Goal: Task Accomplishment & Management: Use online tool/utility

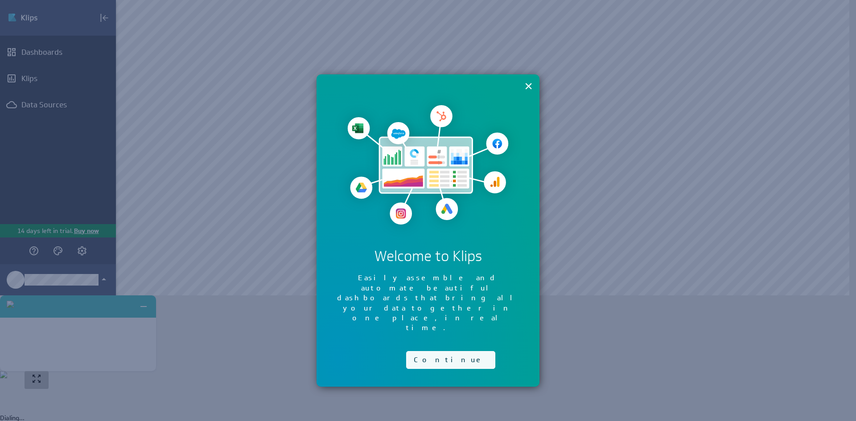
click at [424, 351] on button "Continue" at bounding box center [450, 360] width 89 height 18
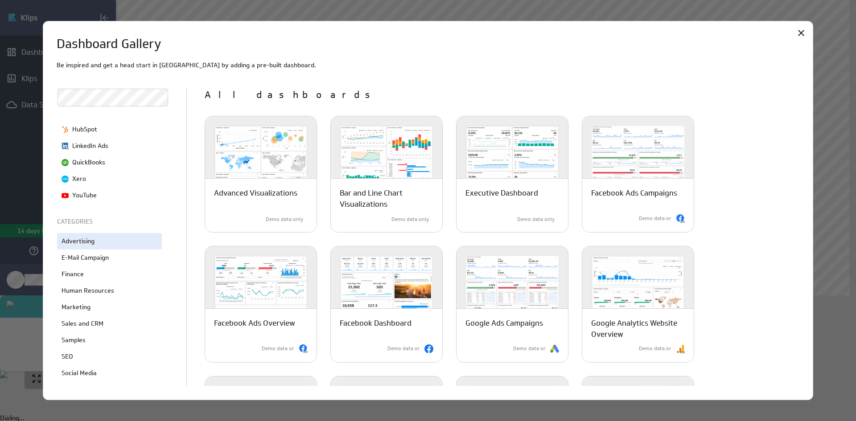
scroll to position [123, 0]
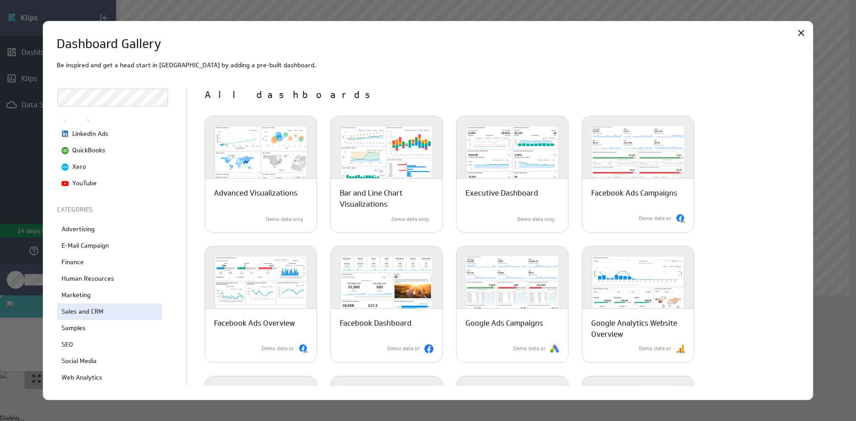
click at [85, 313] on p "Sales and CRM" at bounding box center [83, 311] width 42 height 9
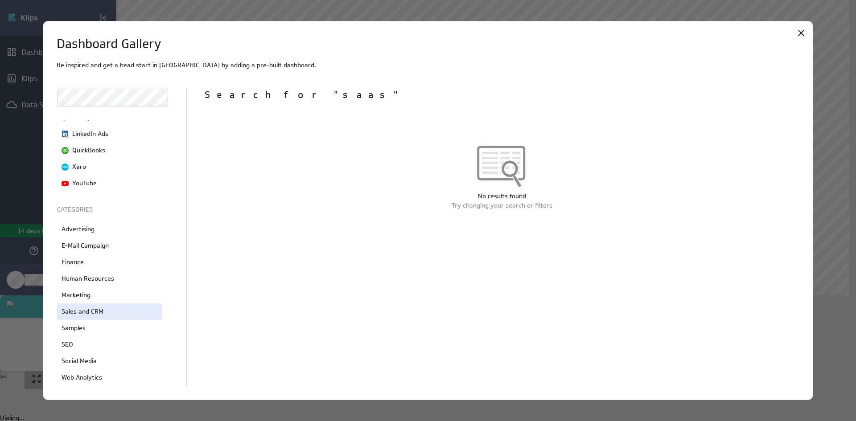
click at [99, 306] on div "Sales and CRM" at bounding box center [109, 312] width 105 height 16
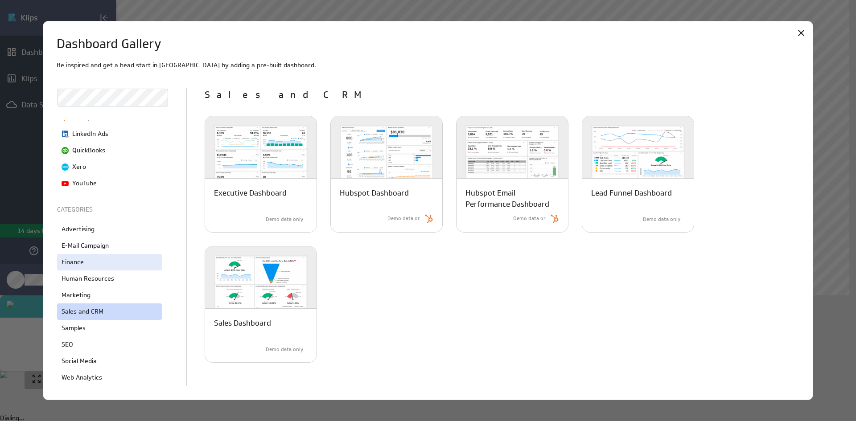
click at [96, 257] on div "Finance" at bounding box center [109, 262] width 105 height 16
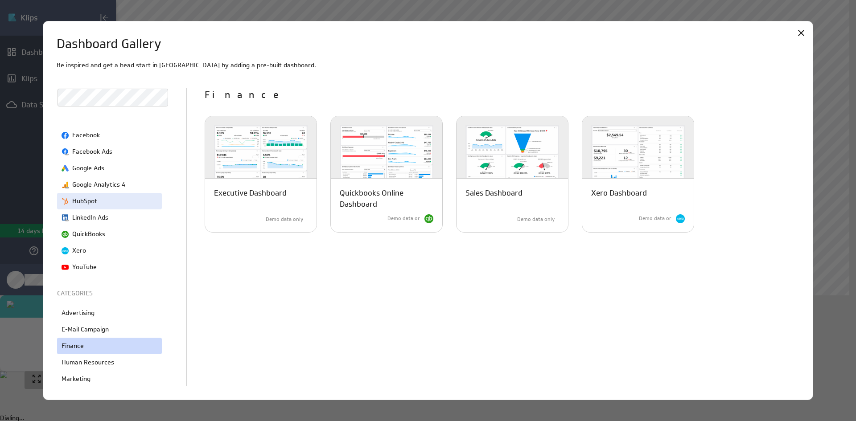
scroll to position [0, 0]
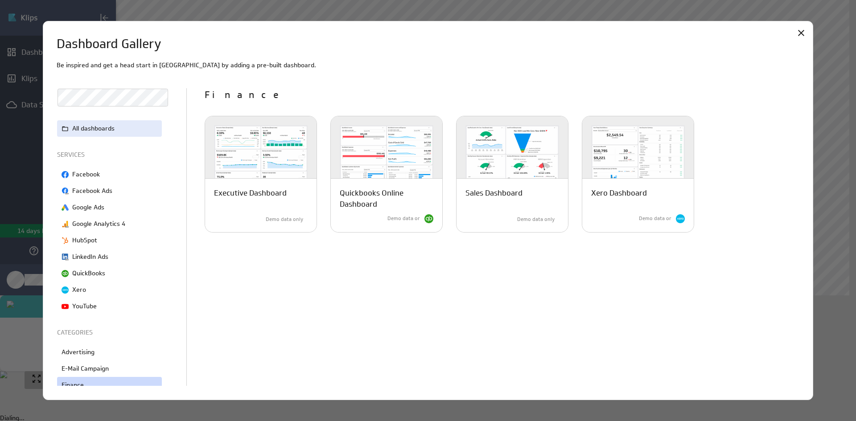
click at [97, 122] on div "All dashboards" at bounding box center [109, 128] width 105 height 16
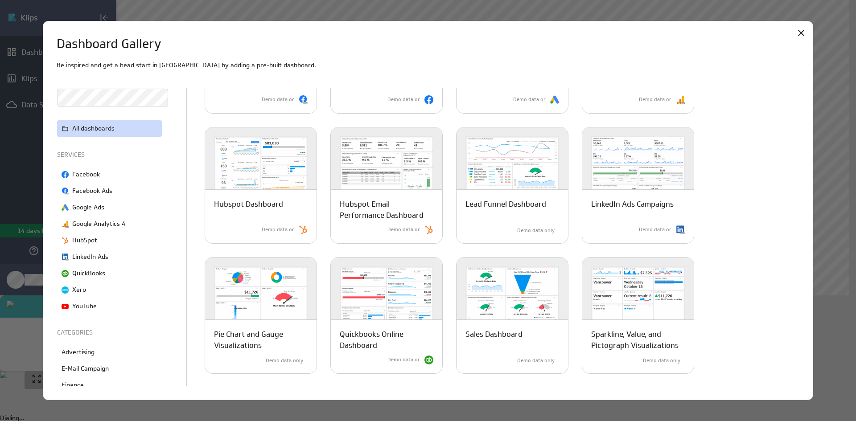
scroll to position [367, 0]
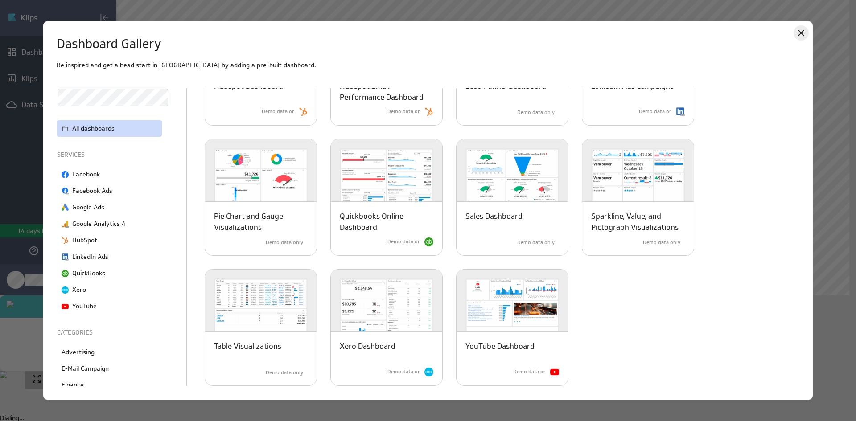
click at [802, 36] on icon "Close" at bounding box center [801, 33] width 11 height 11
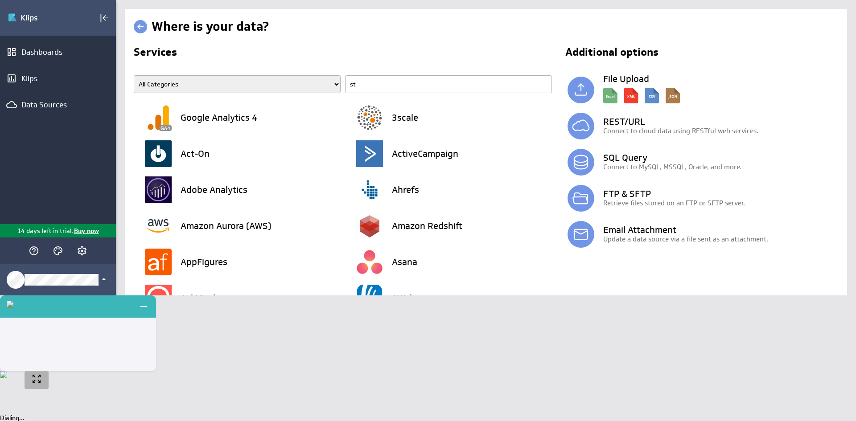
type input "str"
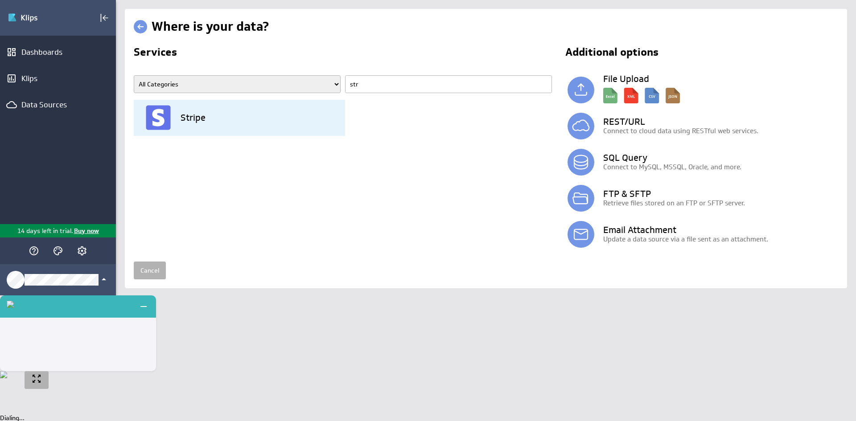
click at [255, 117] on div "Stripe" at bounding box center [245, 118] width 200 height 36
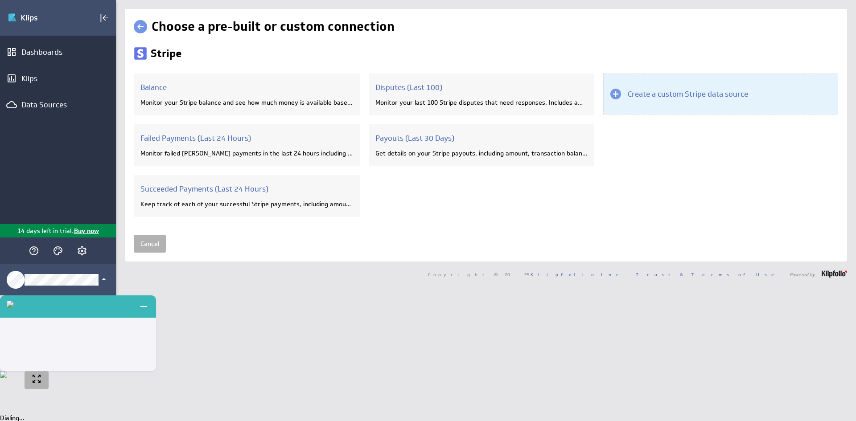
click at [650, 86] on div "Create a custom Stripe data source" at bounding box center [720, 94] width 235 height 41
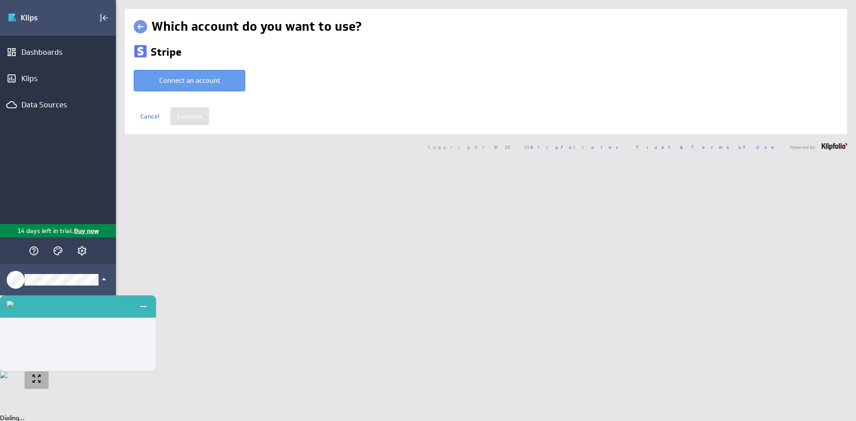
click at [214, 78] on button "Connect an account" at bounding box center [189, 80] width 111 height 21
type input "[PERSON_NAME] @ Stripe created [DATE] 10:15 AM EDT"
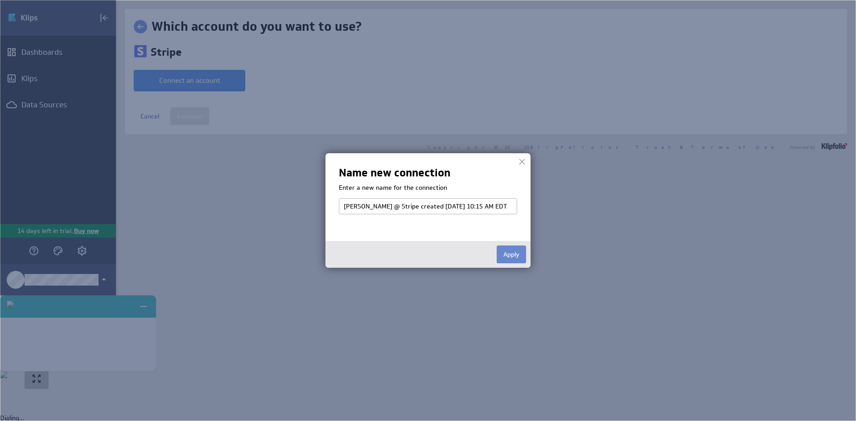
click at [519, 257] on button "Apply" at bounding box center [511, 255] width 29 height 18
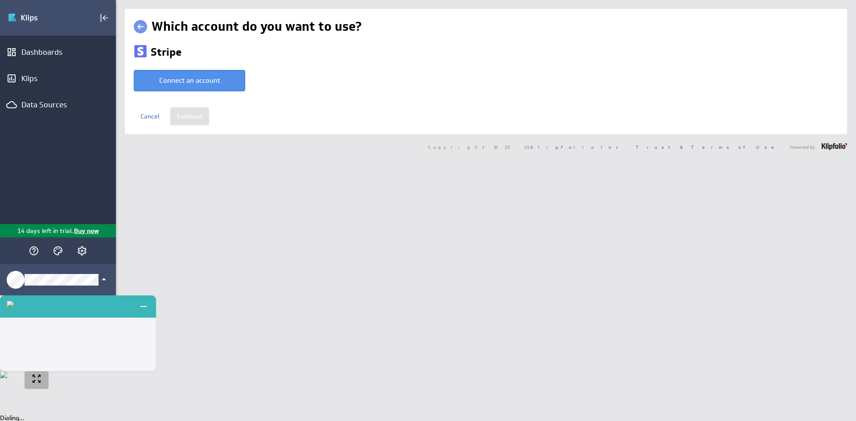
select select "7bb9b3b00b8e7cd8e240e2cb87b0ccd9"
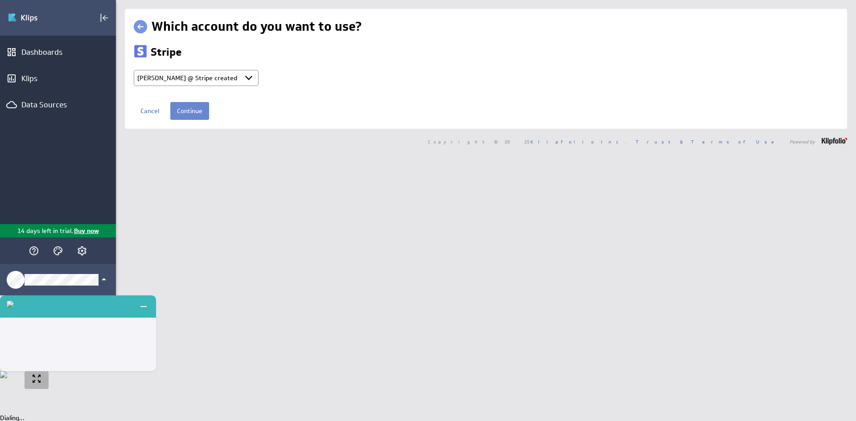
click at [197, 106] on input "Continue" at bounding box center [189, 111] width 39 height 18
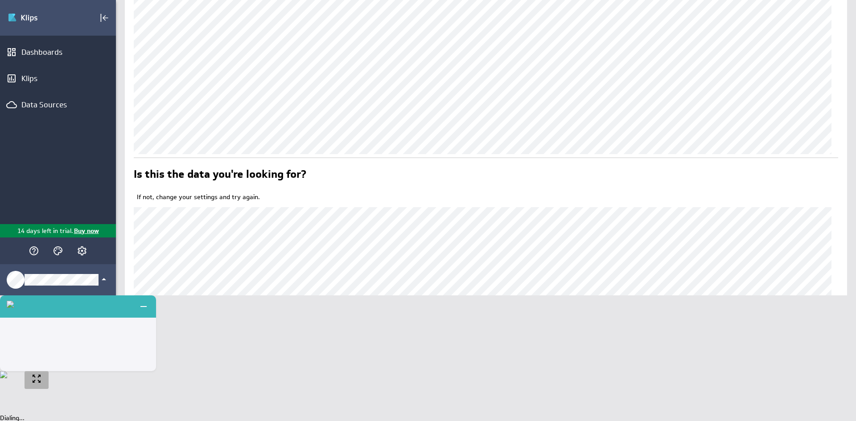
scroll to position [153, 0]
click at [182, 378] on input "Continue" at bounding box center [189, 379] width 39 height 18
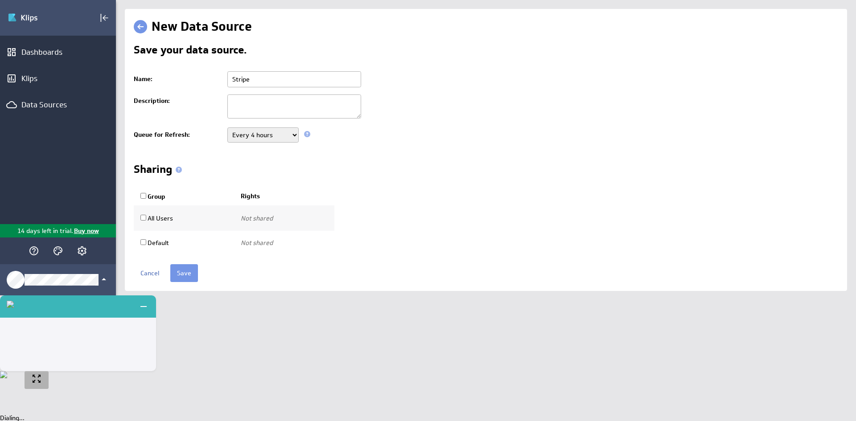
click at [168, 275] on div "Cancel Save" at bounding box center [486, 273] width 704 height 18
click at [172, 274] on input "Save" at bounding box center [184, 273] width 28 height 18
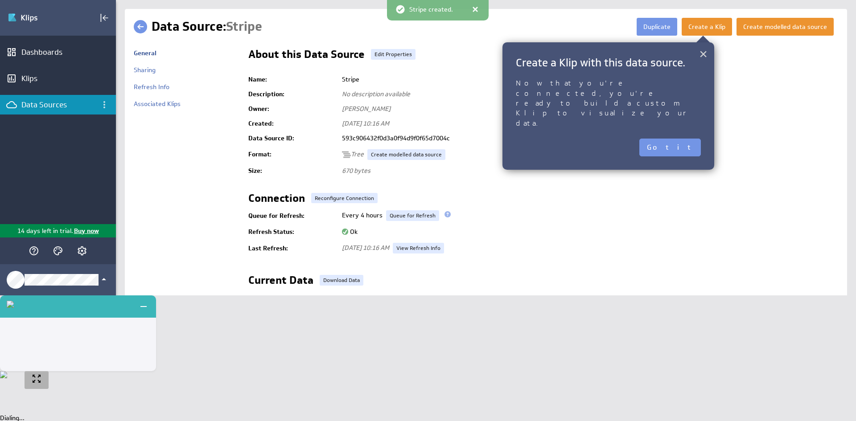
click at [705, 52] on button "×" at bounding box center [703, 54] width 8 height 18
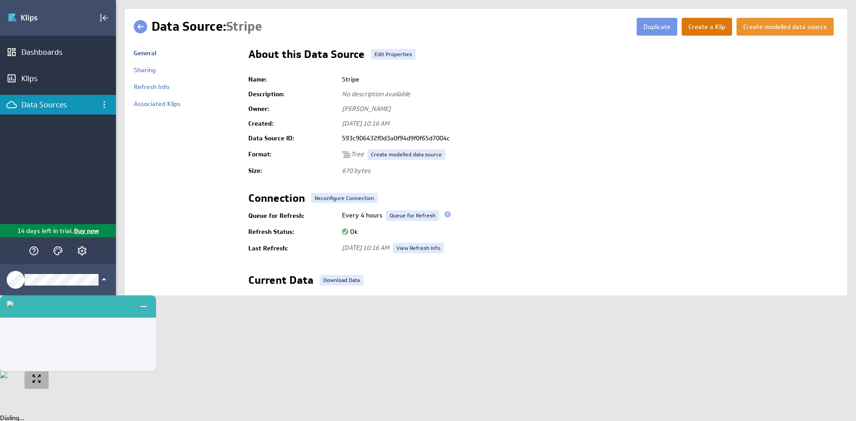
click at [703, 27] on button "Create a Klip" at bounding box center [707, 27] width 50 height 18
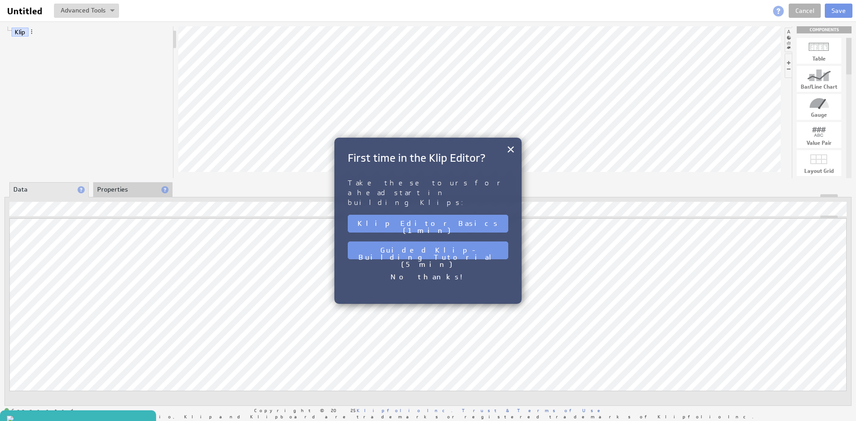
click at [505, 151] on h2 "First time in the Klip Editor?" at bounding box center [428, 158] width 160 height 14
click at [508, 151] on button "×" at bounding box center [510, 149] width 8 height 18
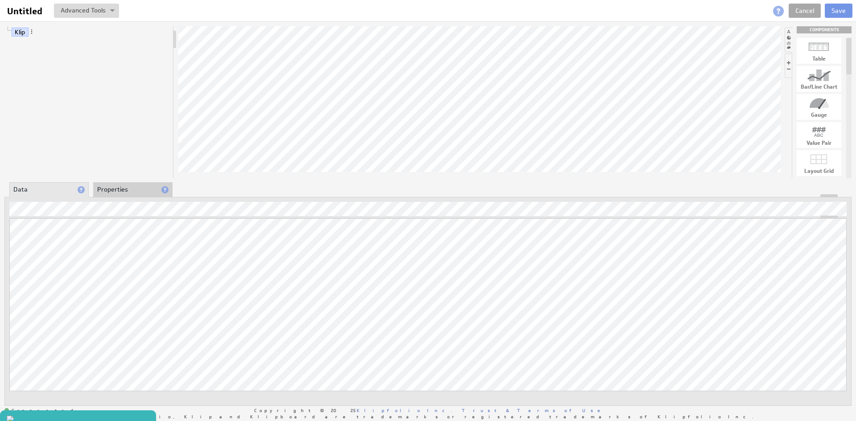
click at [807, 16] on link "Cancel" at bounding box center [805, 11] width 32 height 14
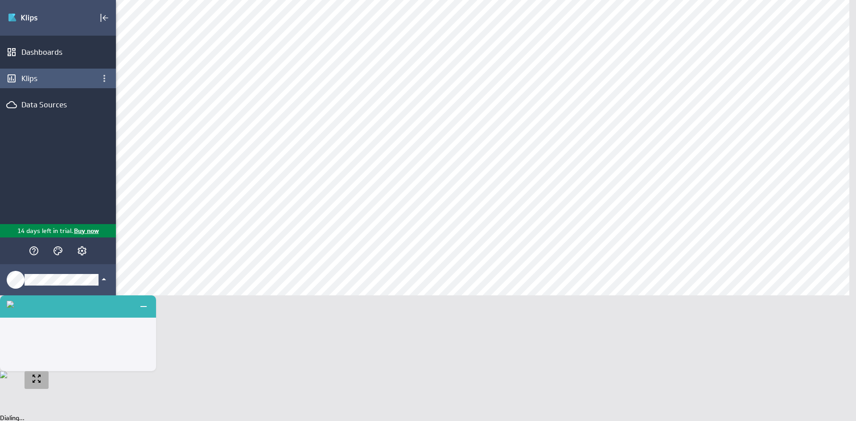
click at [45, 71] on div "Klips" at bounding box center [58, 79] width 116 height 20
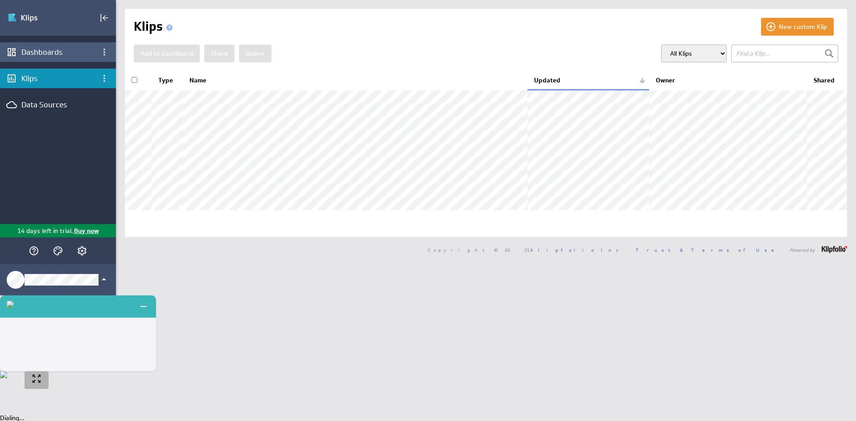
click at [47, 47] on div "Dashboards" at bounding box center [58, 52] width 116 height 20
